Goal: Information Seeking & Learning: Learn about a topic

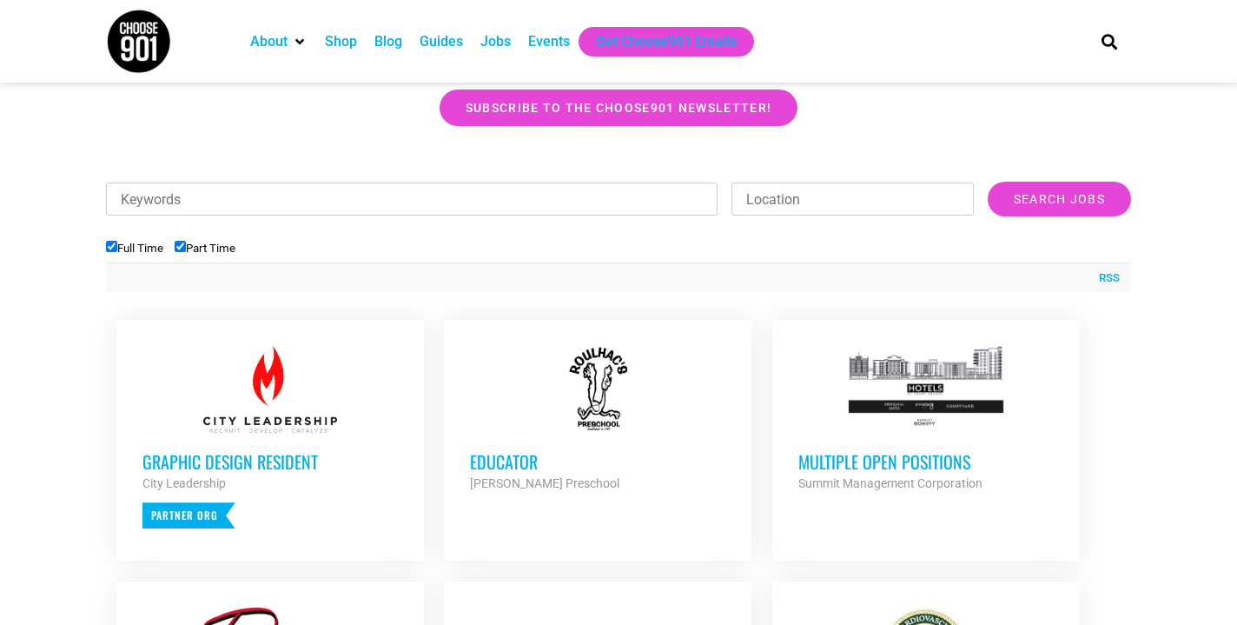
scroll to position [479, 0]
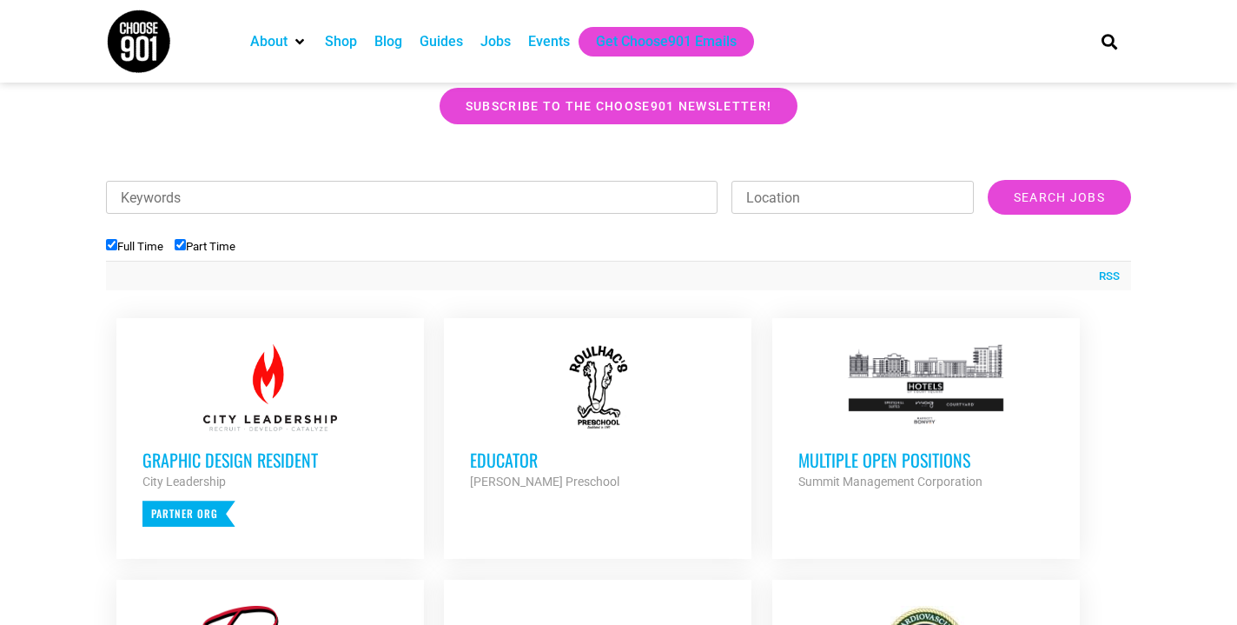
click at [184, 244] on input "Part Time" at bounding box center [180, 244] width 11 height 11
checkbox input "false"
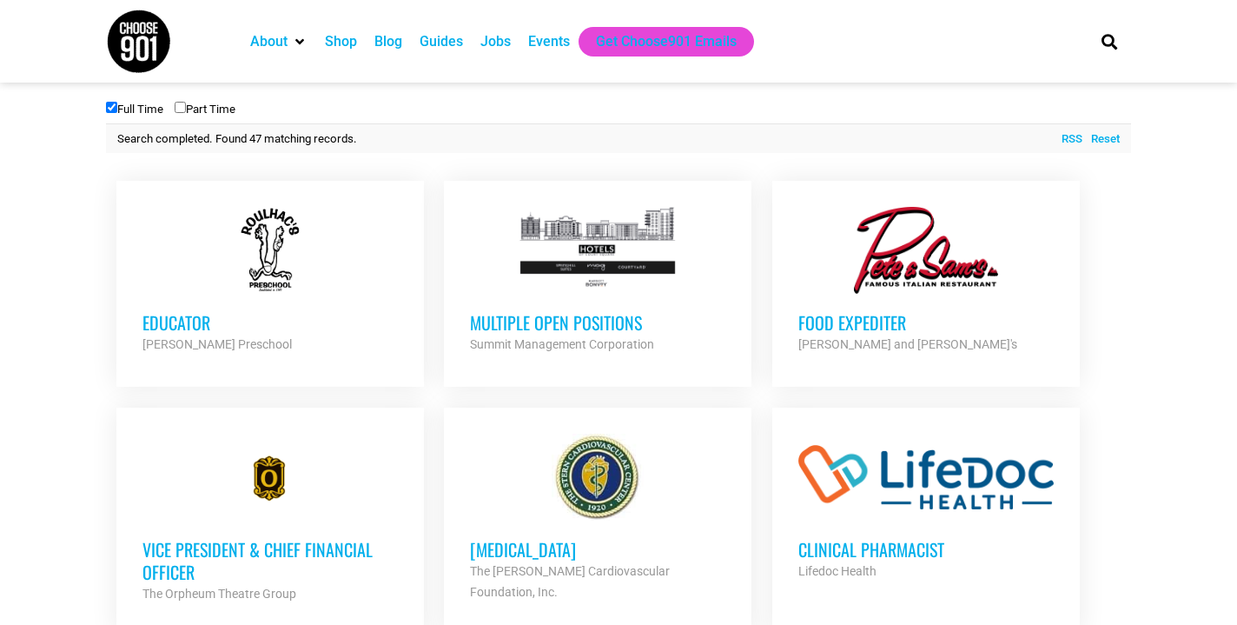
scroll to position [617, 0]
click at [488, 328] on h3 "Multiple Open Positions" at bounding box center [597, 321] width 255 height 23
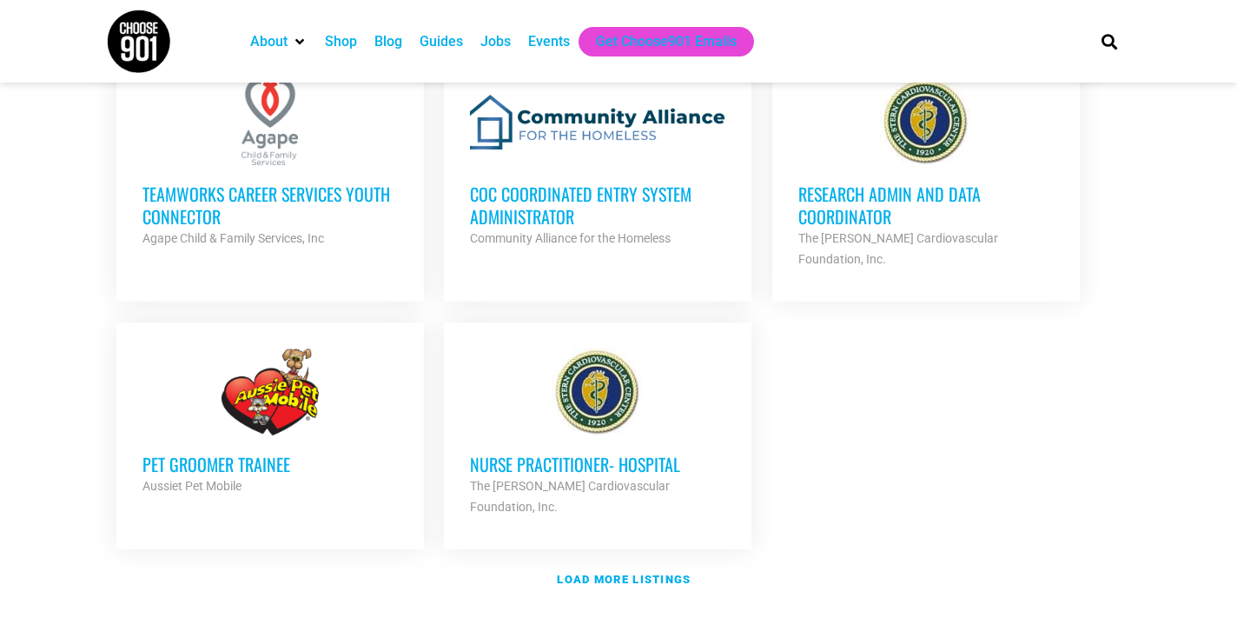
scroll to position [1925, 0]
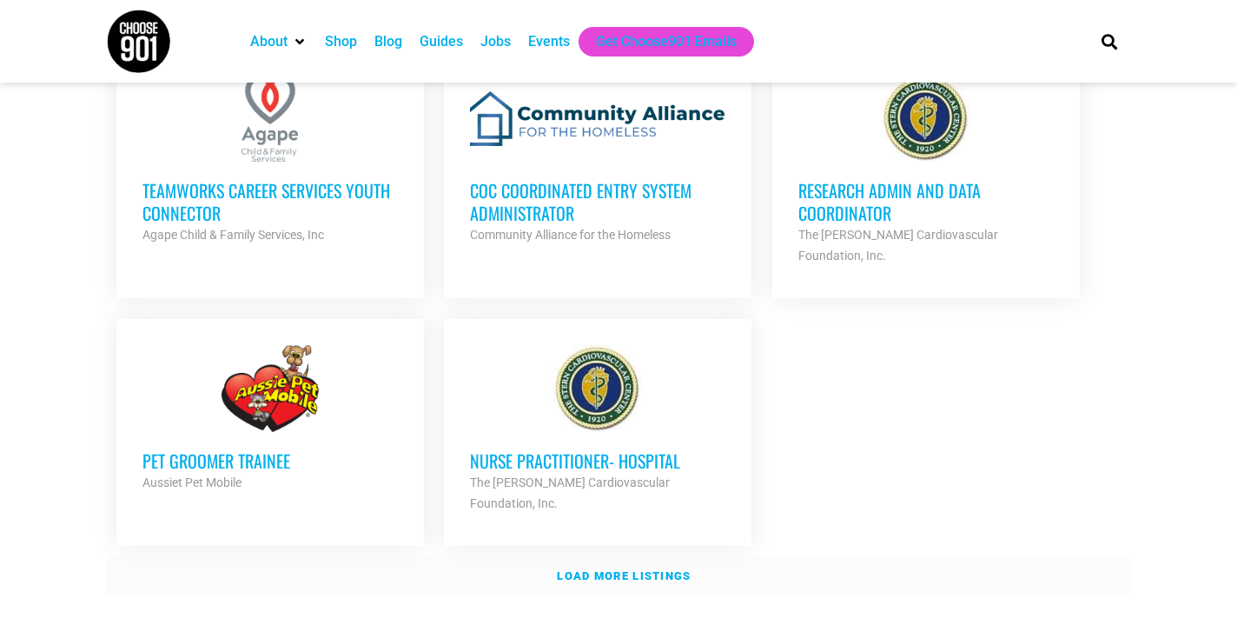
click at [652, 569] on strong "Load more listings" at bounding box center [624, 575] width 134 height 13
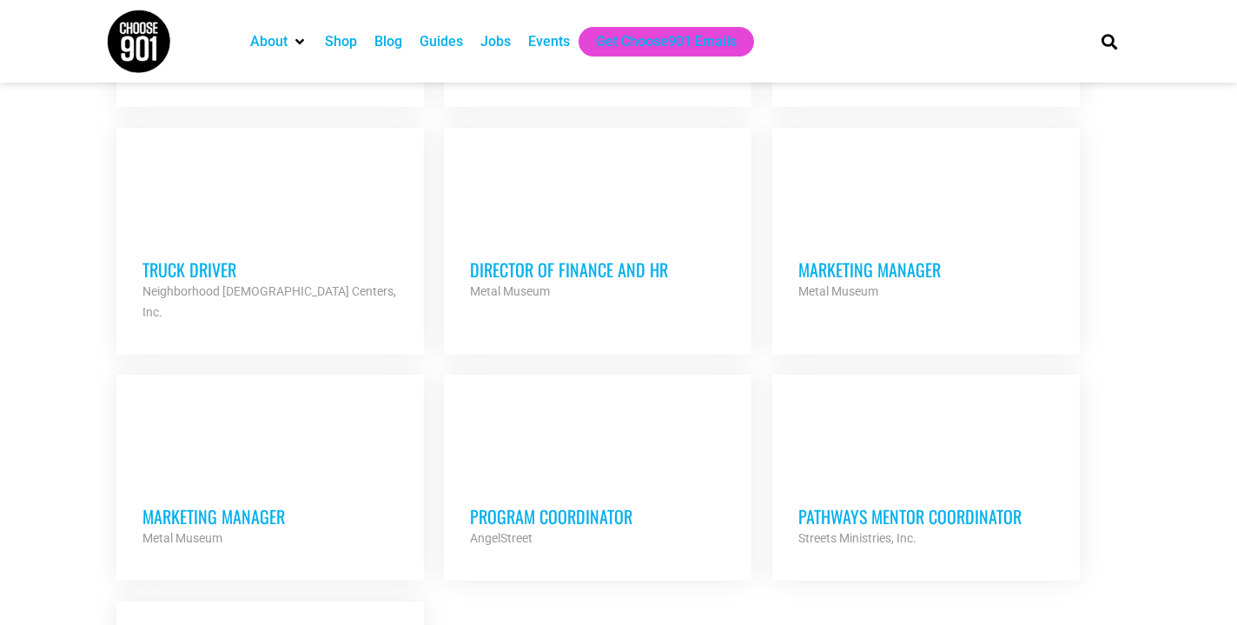
scroll to position [3355, 0]
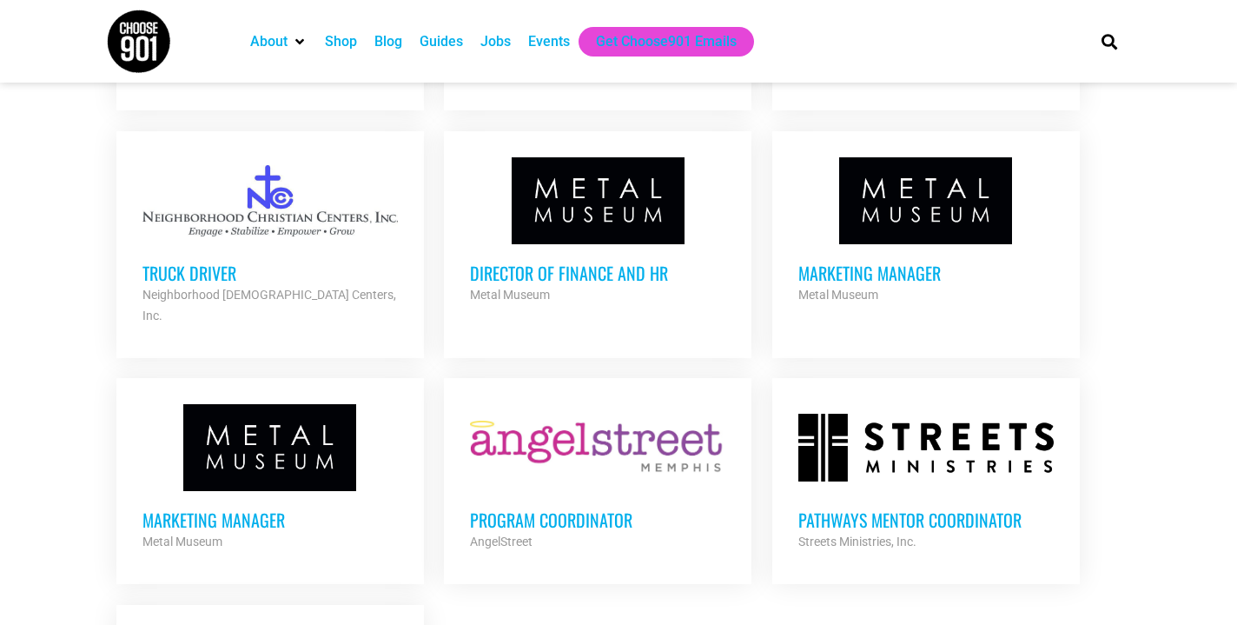
click at [593, 1] on div "About Contact Us Donate Shop Blog Guides Jobs Events Get Choose901 Emails" at bounding box center [657, 41] width 848 height 83
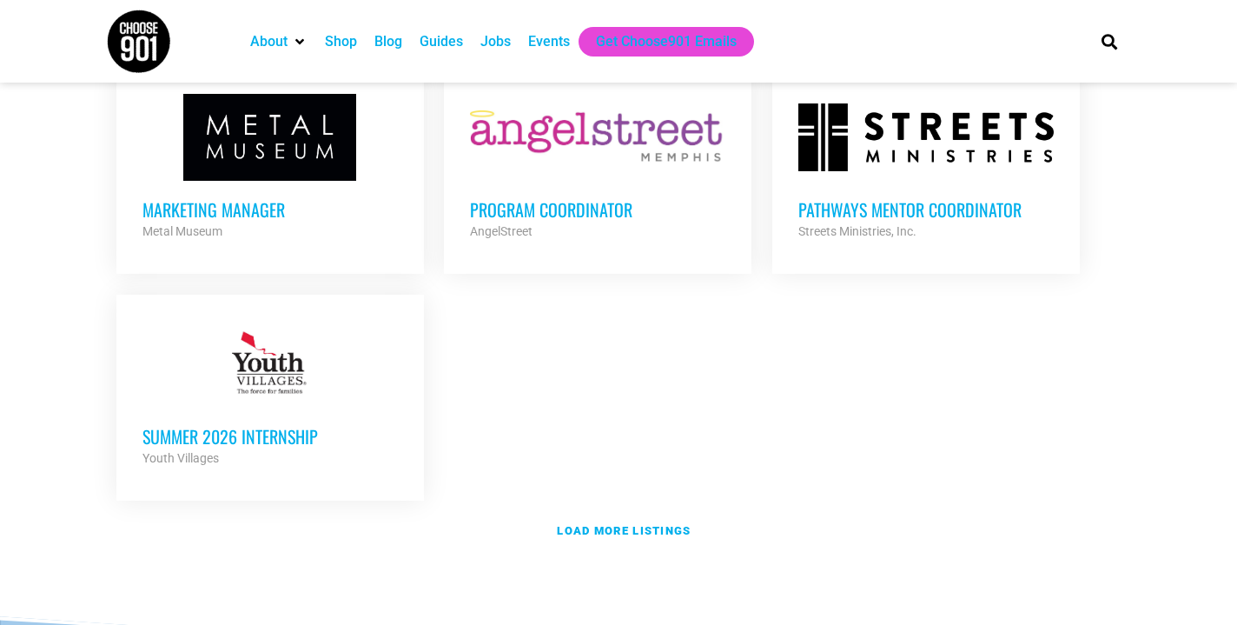
scroll to position [3684, 0]
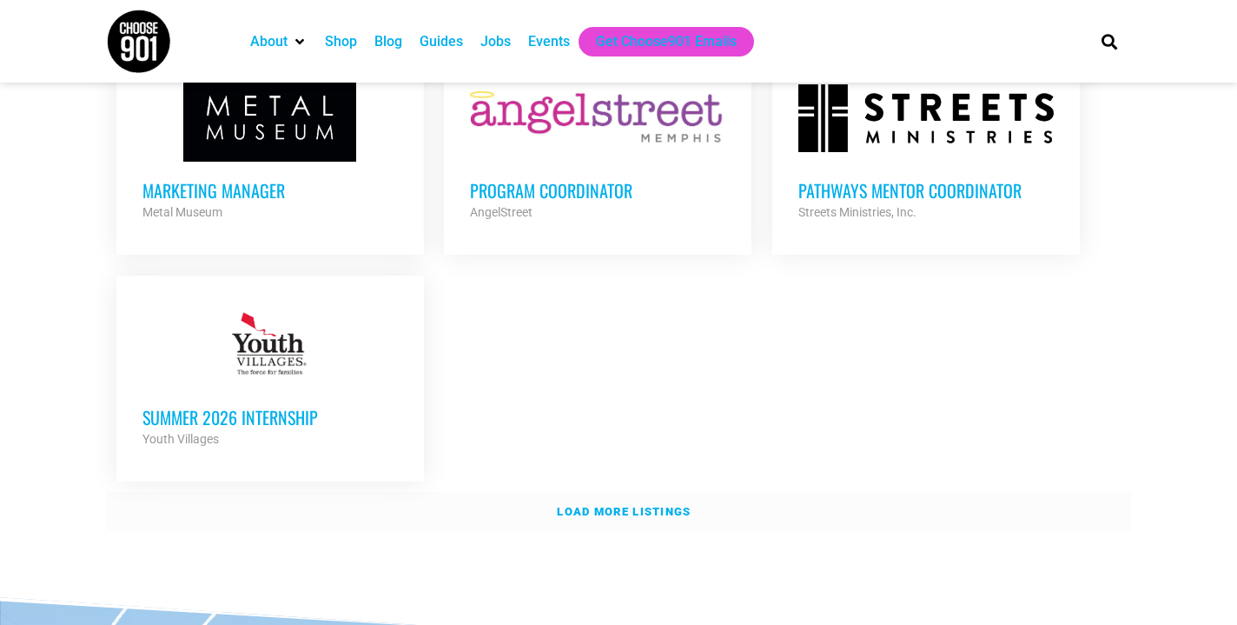
click at [596, 505] on strong "Load more listings" at bounding box center [624, 511] width 134 height 13
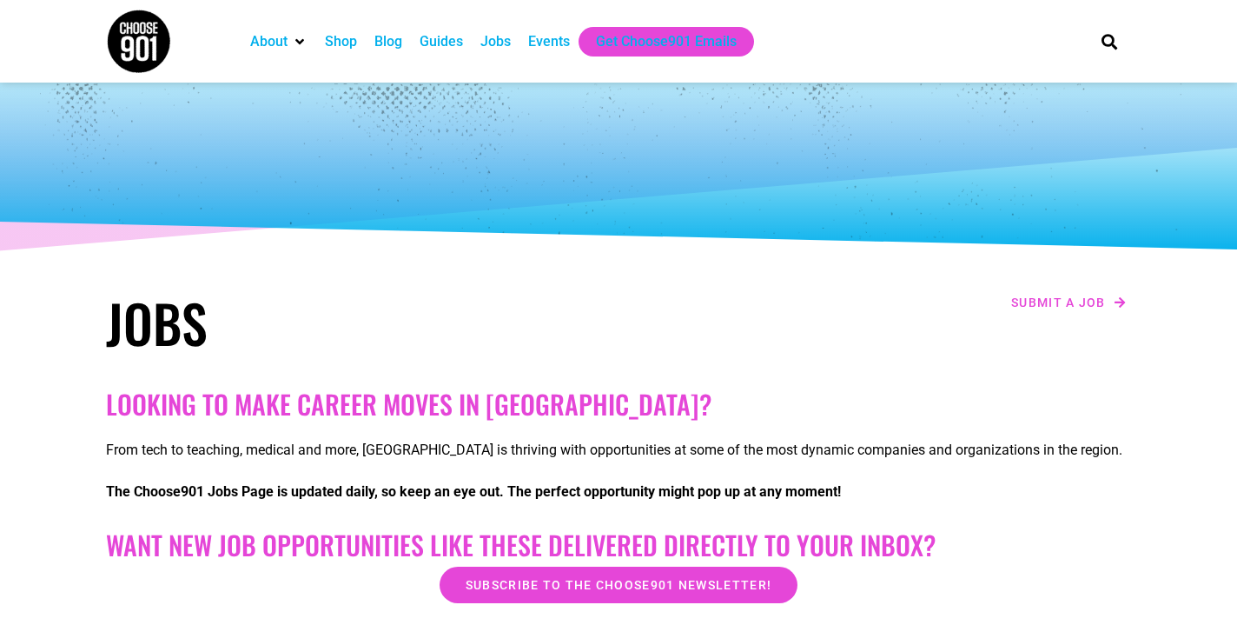
scroll to position [0, 0]
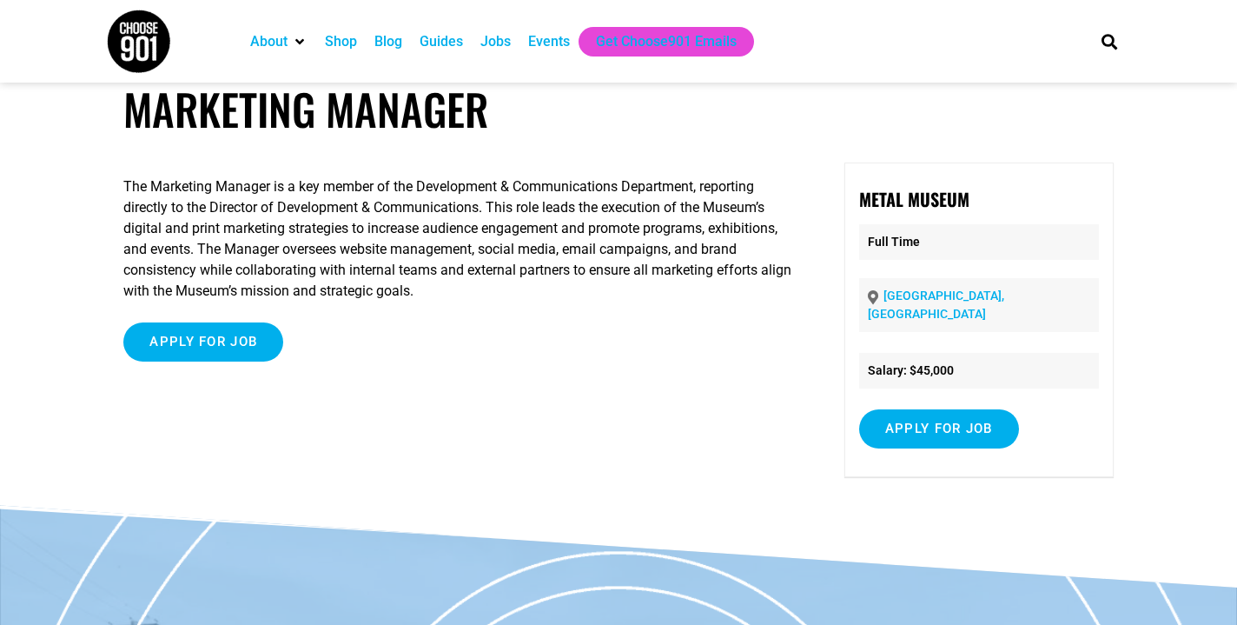
scroll to position [30, 0]
